Goal: Task Accomplishment & Management: Manage account settings

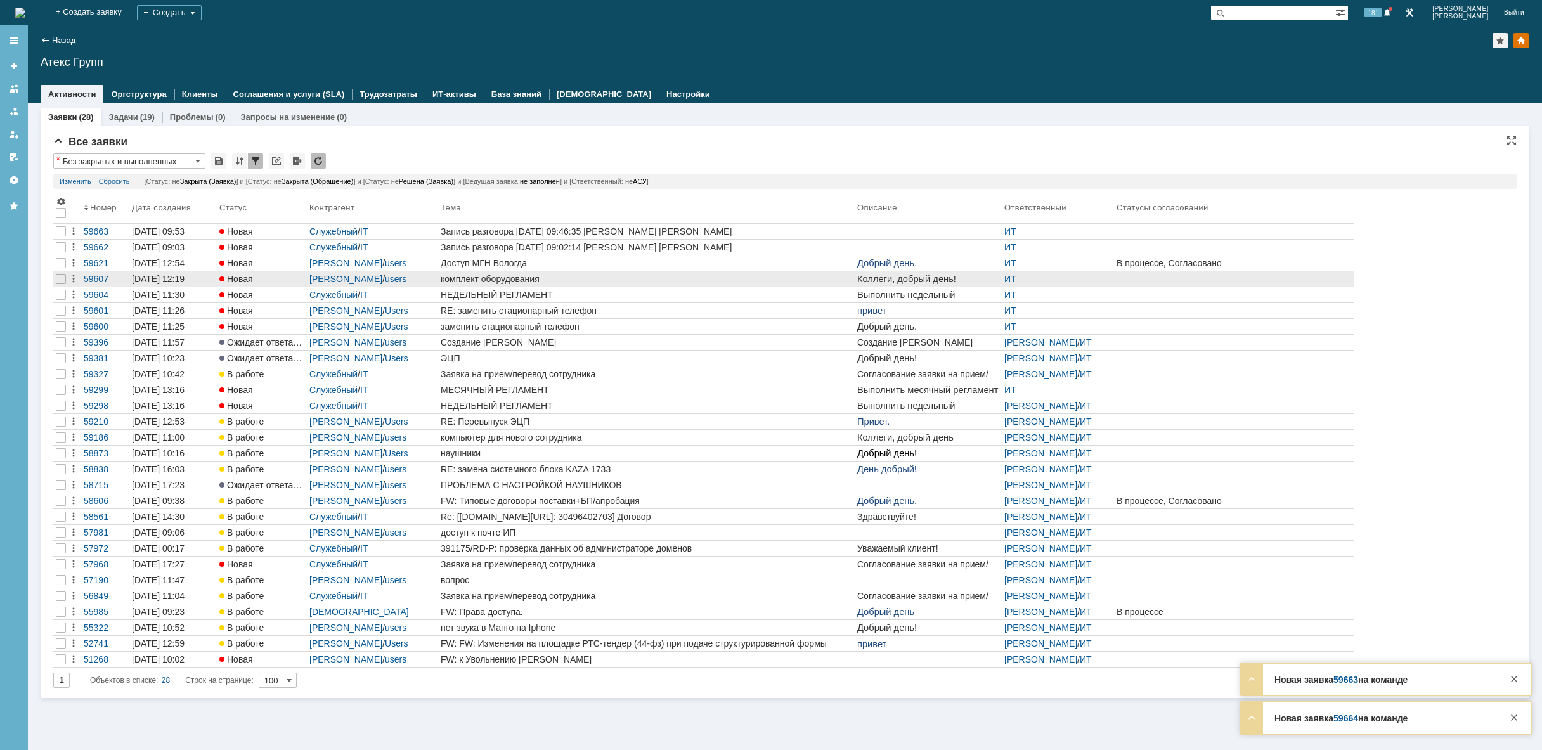
click at [556, 283] on div "комплект оборудования" at bounding box center [647, 279] width 412 height 10
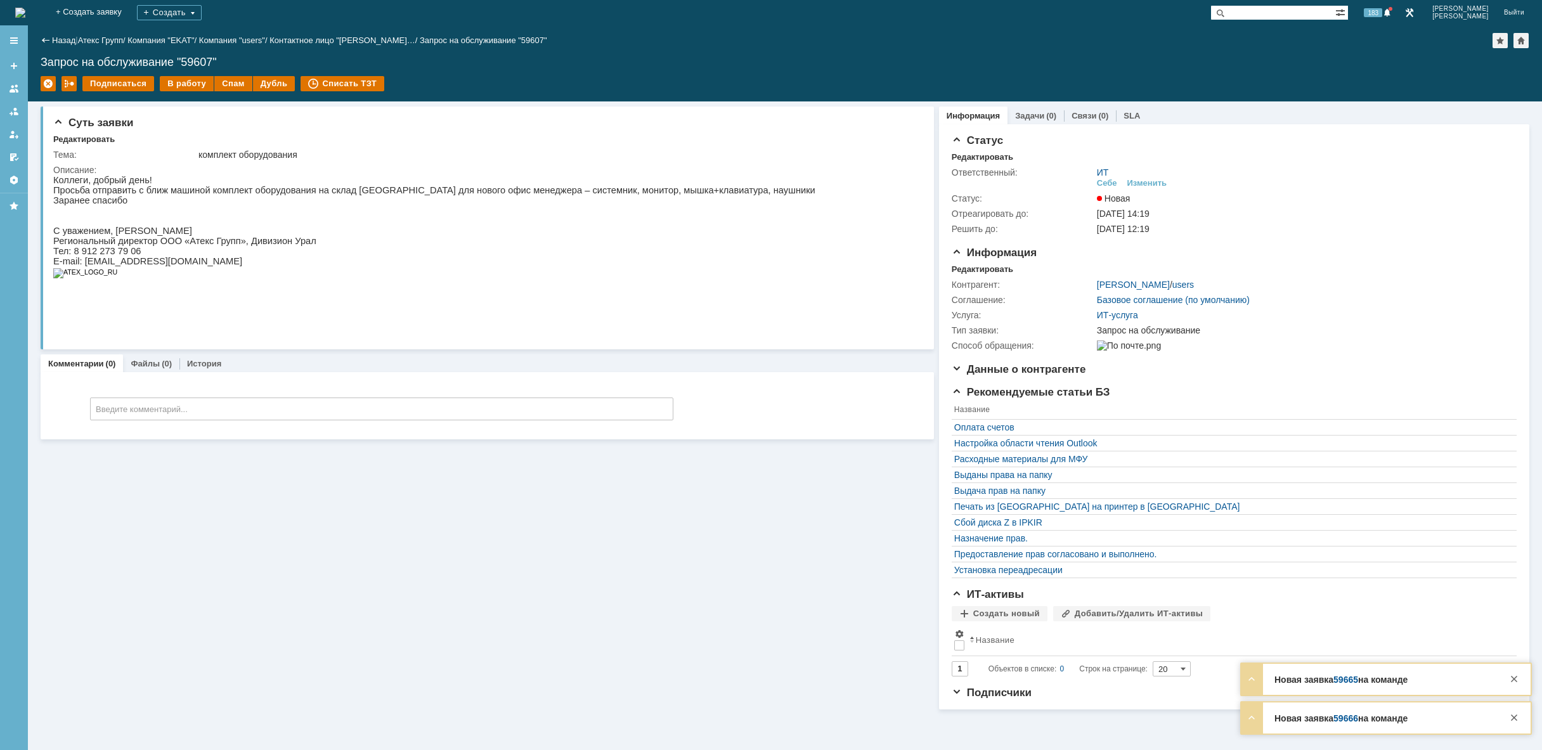
click at [25, 13] on img at bounding box center [20, 13] width 10 height 10
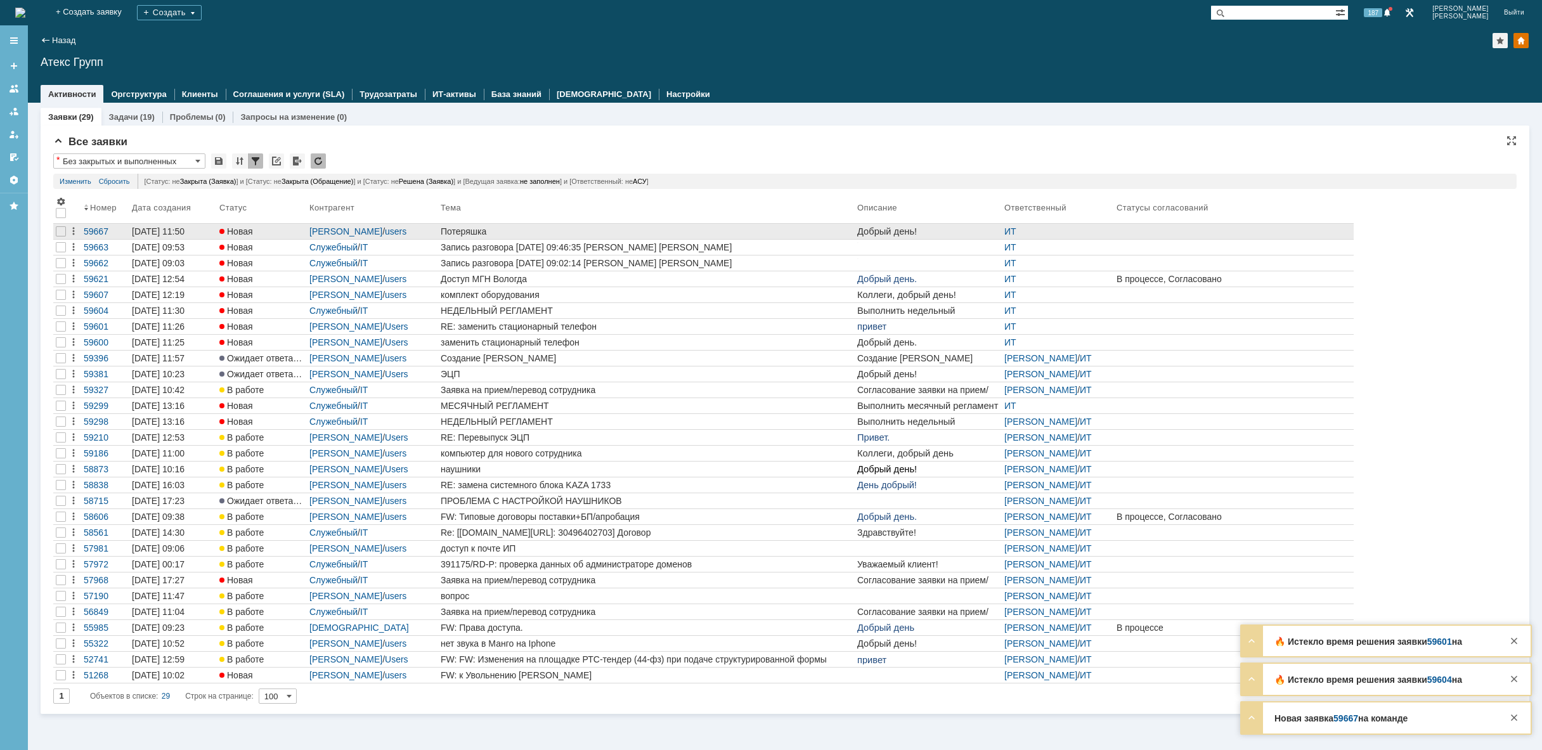
click at [493, 231] on div "Потеряшка" at bounding box center [647, 231] width 412 height 10
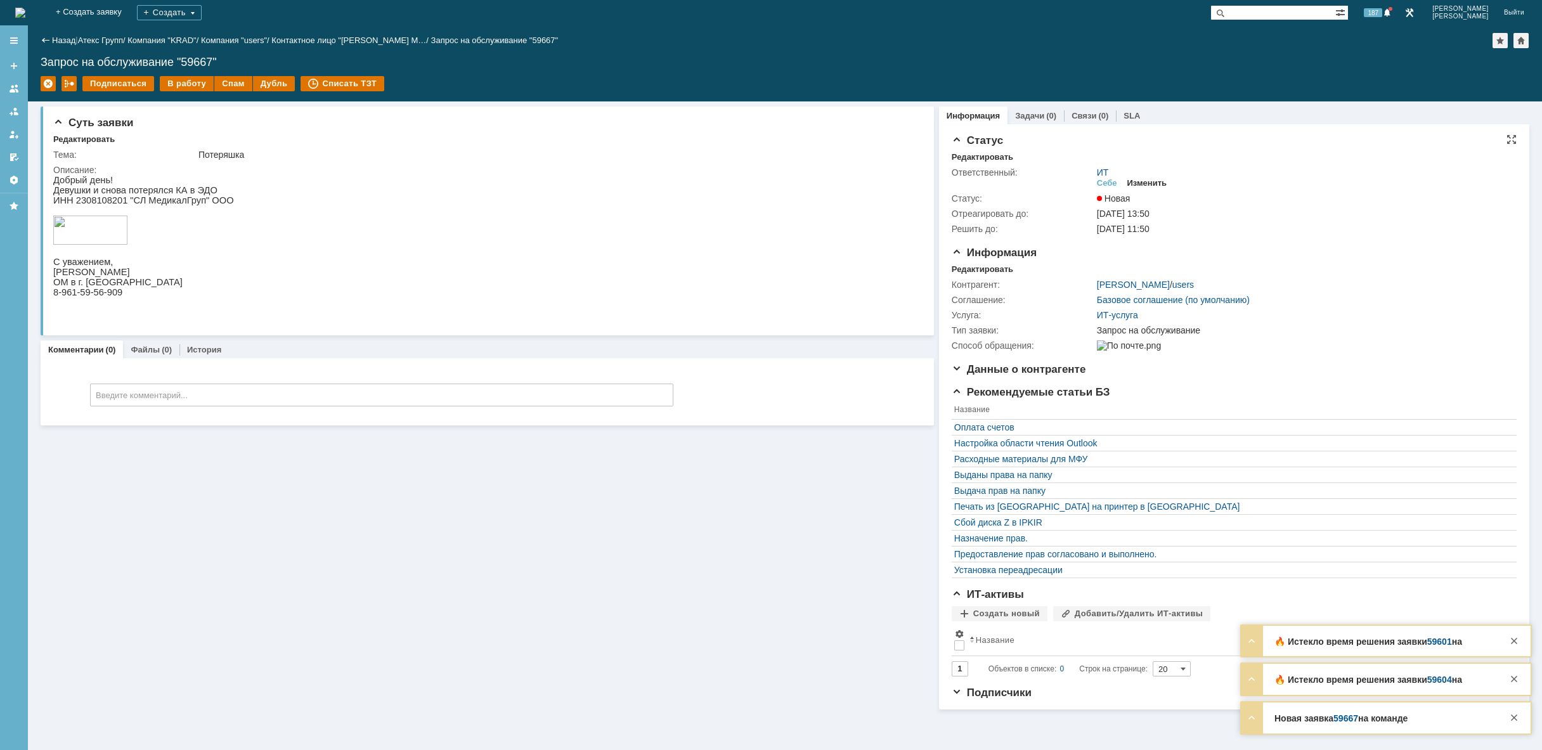
click at [1139, 180] on div "Изменить" at bounding box center [1147, 183] width 40 height 10
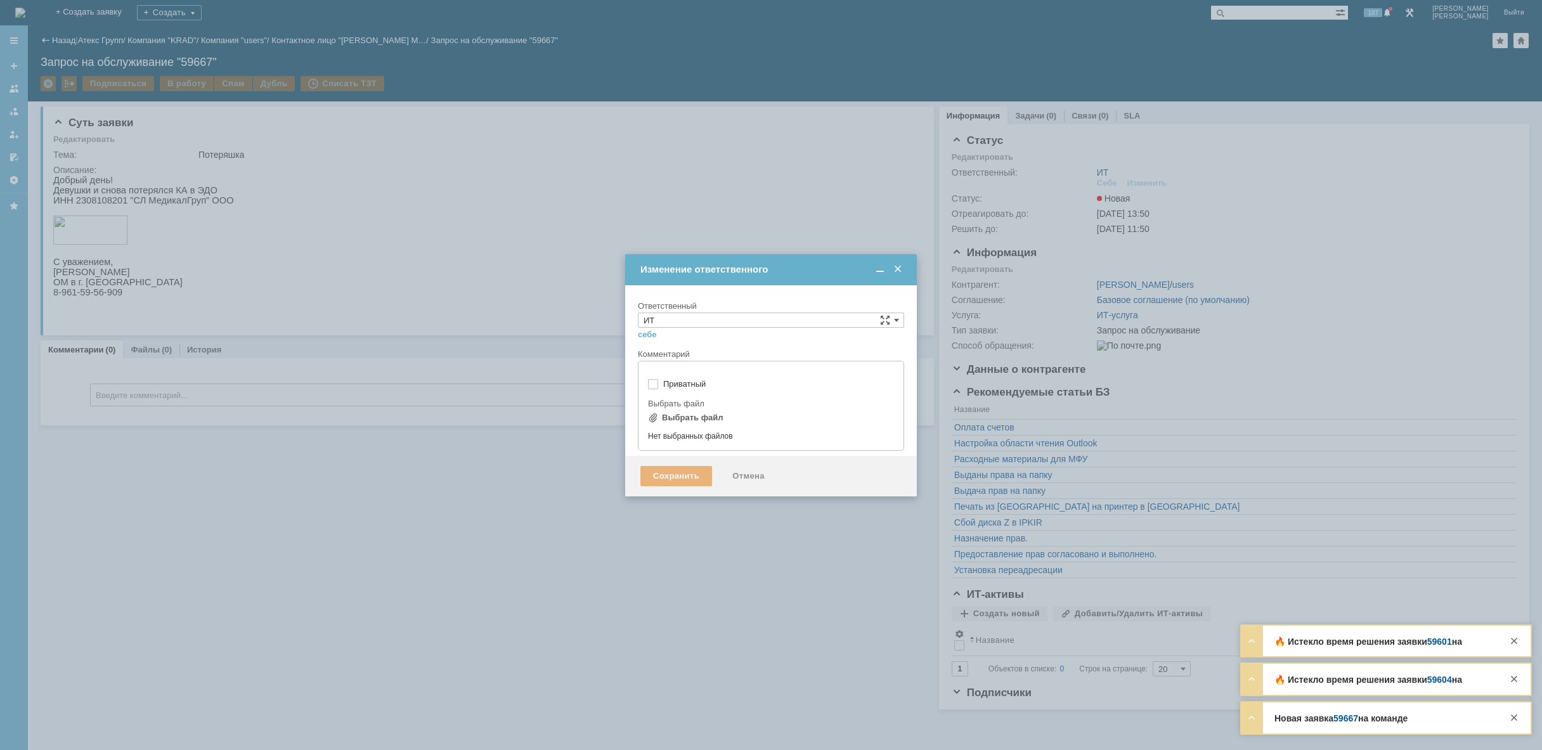
type input "[не указано]"
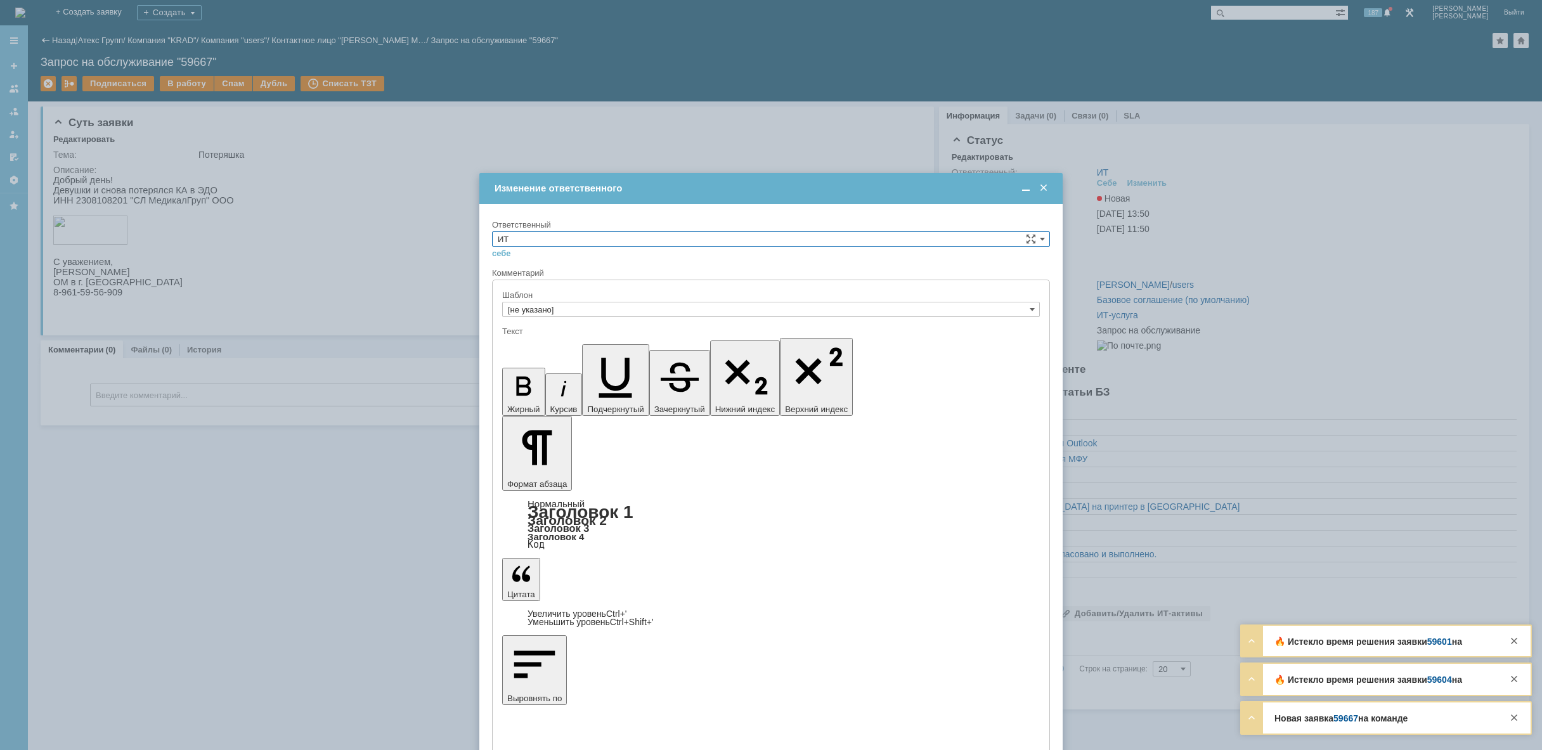
click at [722, 238] on input "ИТ" at bounding box center [771, 238] width 558 height 15
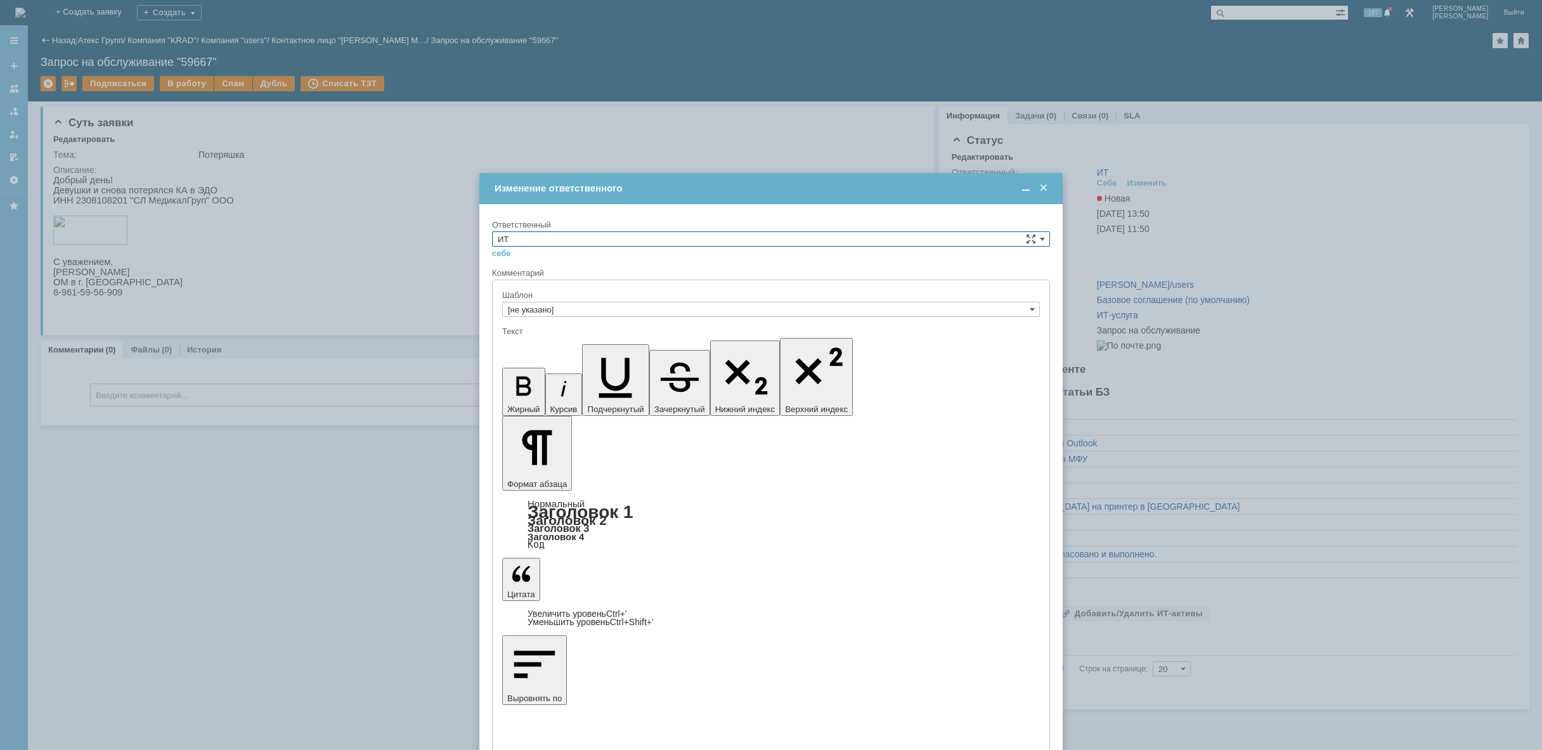
click at [621, 339] on span "АСУ" at bounding box center [771, 344] width 547 height 10
type input "АСУ"
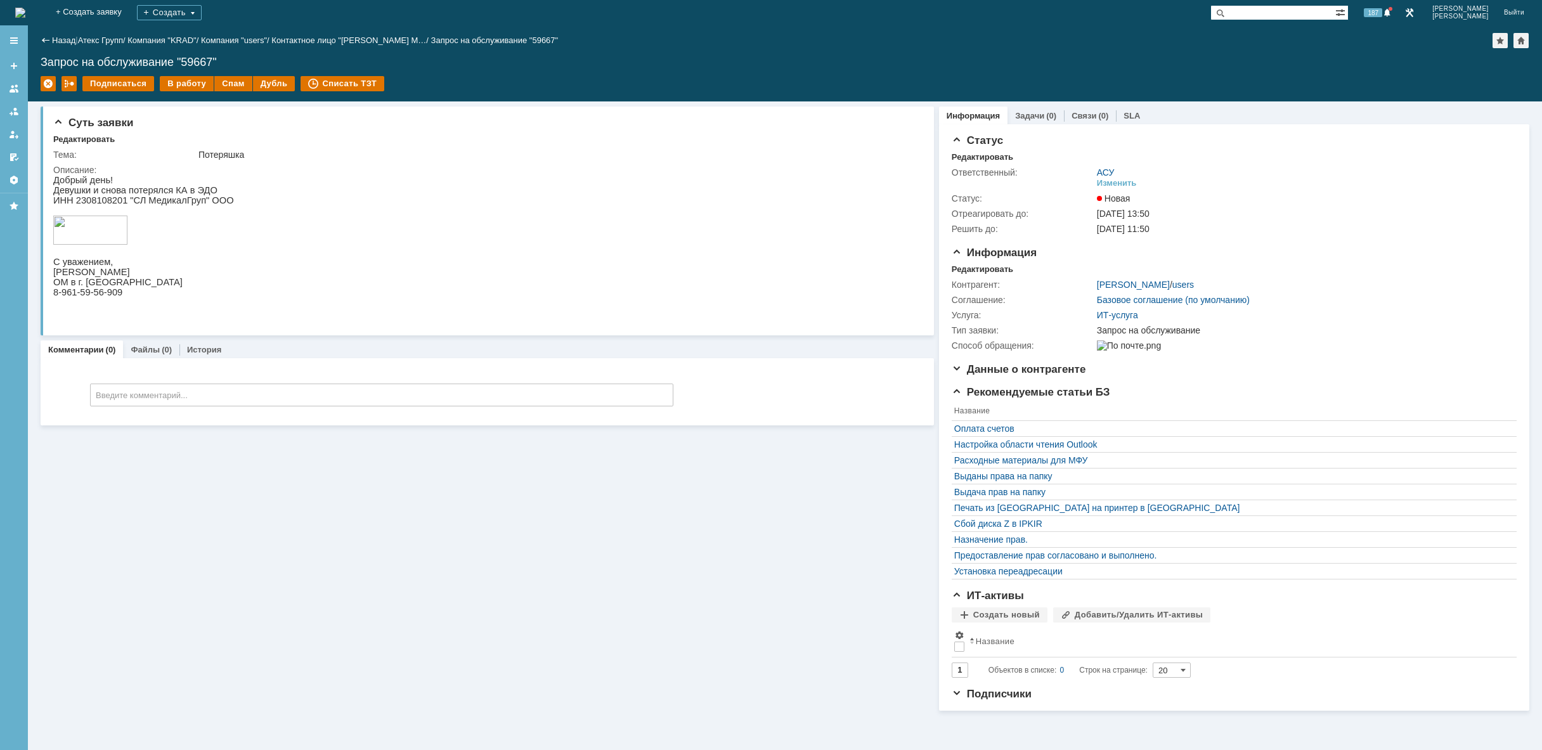
click at [25, 17] on img at bounding box center [20, 13] width 10 height 10
